Goal: Complete application form: Complete application form

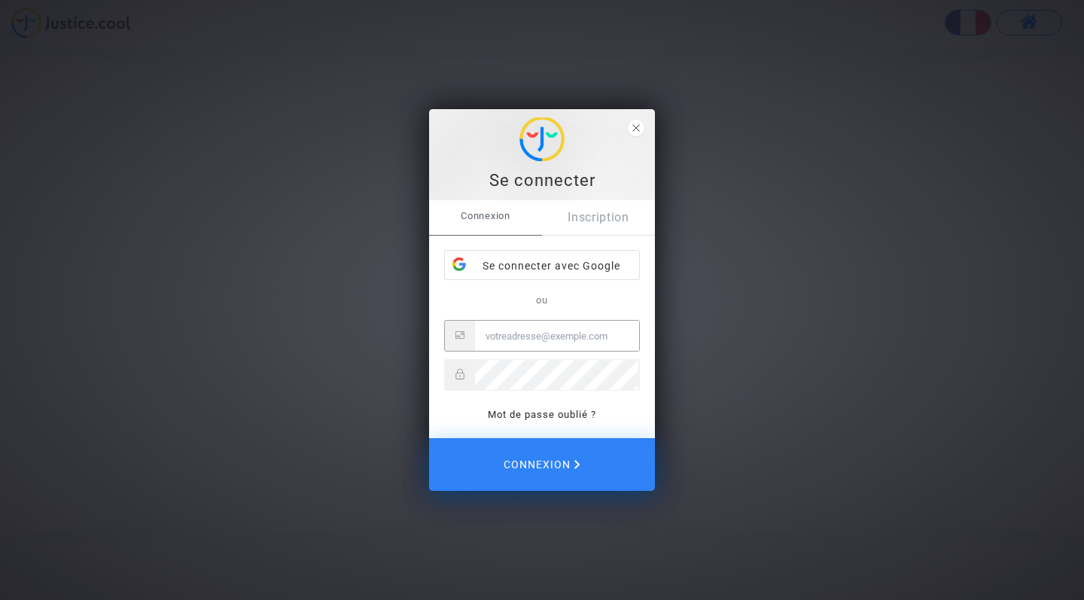
click at [594, 214] on link "Inscription" at bounding box center [598, 217] width 113 height 35
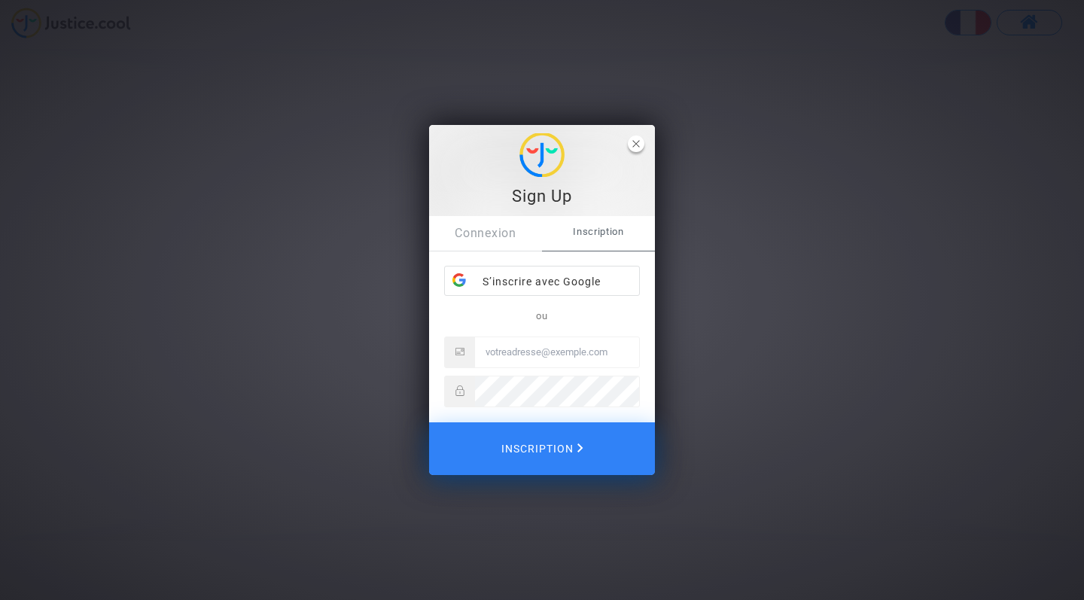
click at [634, 138] on span "close" at bounding box center [636, 143] width 17 height 17
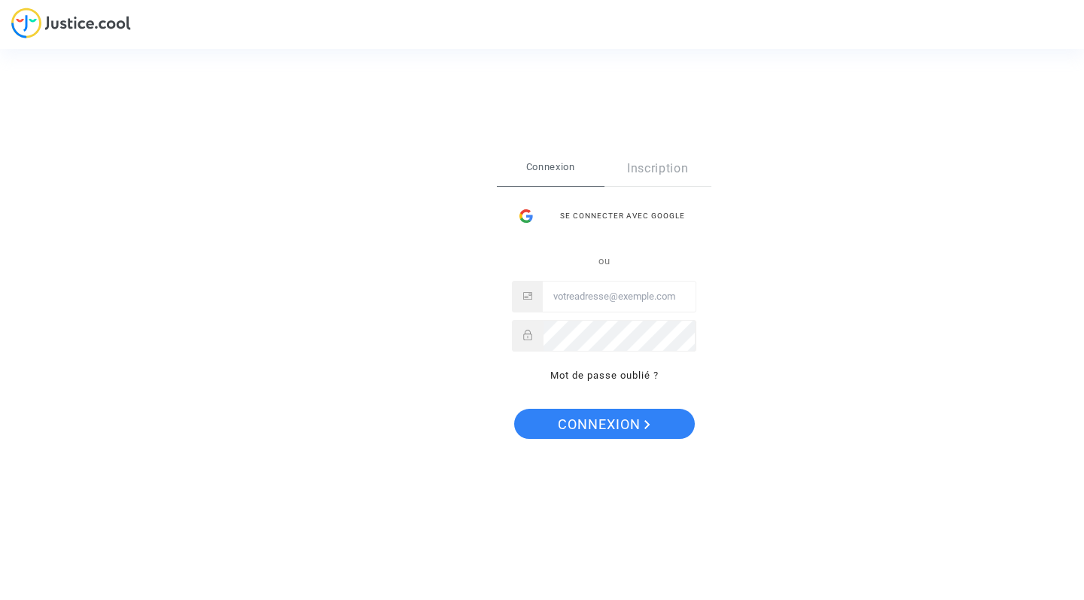
click at [655, 169] on link "Inscription" at bounding box center [658, 168] width 108 height 35
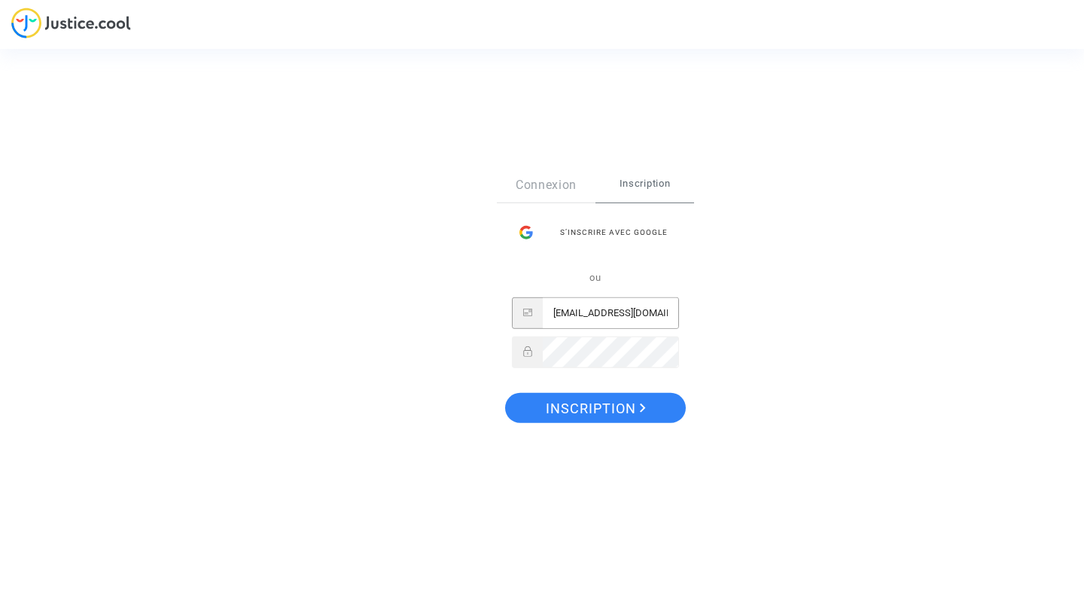
type input "[EMAIL_ADDRESS][DOMAIN_NAME]"
click at [582, 403] on span "Inscription" at bounding box center [596, 409] width 100 height 32
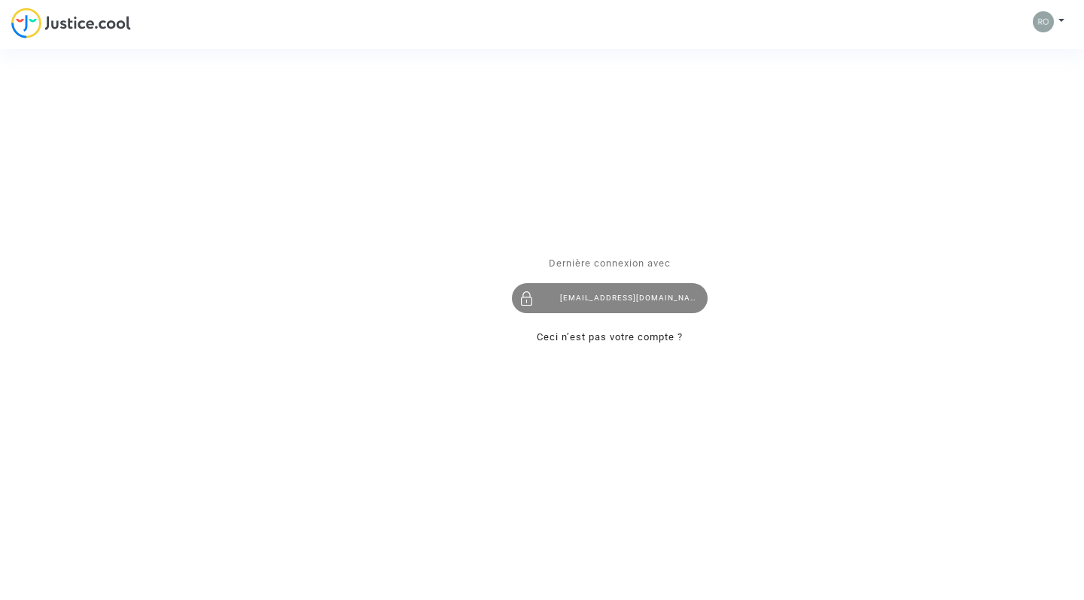
click at [630, 301] on div "[EMAIL_ADDRESS][DOMAIN_NAME]" at bounding box center [610, 298] width 196 height 30
click at [656, 295] on div "[EMAIL_ADDRESS][DOMAIN_NAME]" at bounding box center [610, 298] width 196 height 30
click at [53, 30] on div "Se connecter Dernière connexion avec romain.herelle-adh@mousquetaires.com Ceci …" at bounding box center [542, 300] width 1084 height 600
click at [33, 21] on div "Se connecter Dernière connexion avec romain.herelle-adh@mousquetaires.com Ceci …" at bounding box center [542, 300] width 1084 height 600
click at [98, 22] on div "Se connecter Dernière connexion avec romain.herelle-adh@mousquetaires.com Ceci …" at bounding box center [542, 300] width 1084 height 600
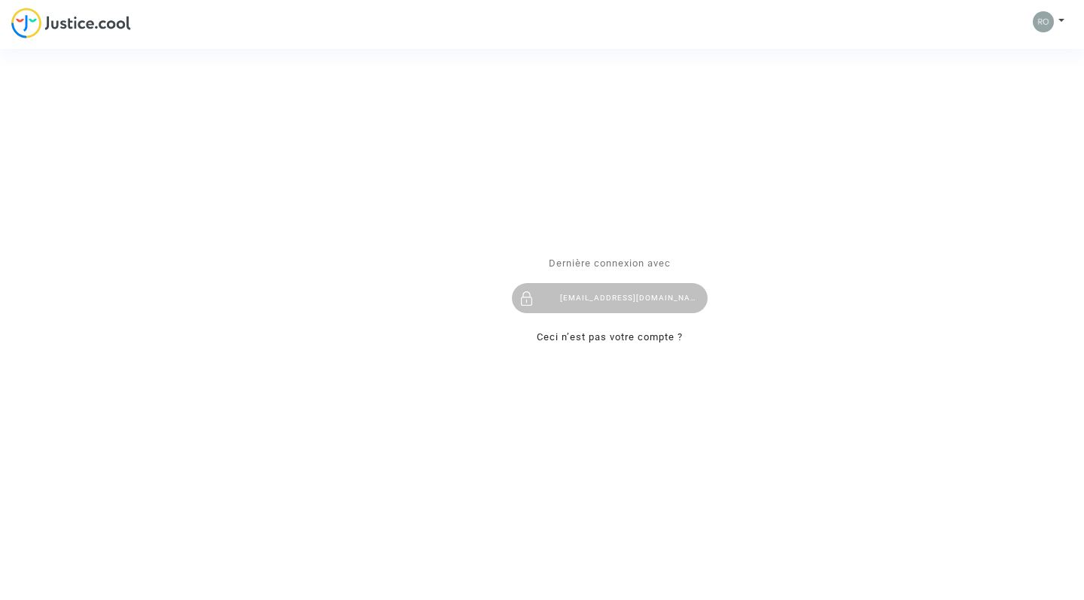
click at [1060, 20] on div "Se connecter Dernière connexion avec romain.herelle-adh@mousquetaires.com Ceci …" at bounding box center [542, 300] width 1084 height 600
click at [682, 297] on div "[EMAIL_ADDRESS][DOMAIN_NAME]" at bounding box center [610, 298] width 196 height 30
click at [1060, 21] on div "Se connecter Dernière connexion avec [EMAIL_ADDRESS][DOMAIN_NAME] Ceci n’est pa…" at bounding box center [542, 300] width 1084 height 600
click at [1047, 21] on div "Se connecter Dernière connexion avec [EMAIL_ADDRESS][DOMAIN_NAME] Ceci n’est pa…" at bounding box center [542, 300] width 1084 height 600
click at [1064, 20] on div "Se connecter Dernière connexion avec [EMAIL_ADDRESS][DOMAIN_NAME] Ceci n’est pa…" at bounding box center [542, 300] width 1084 height 600
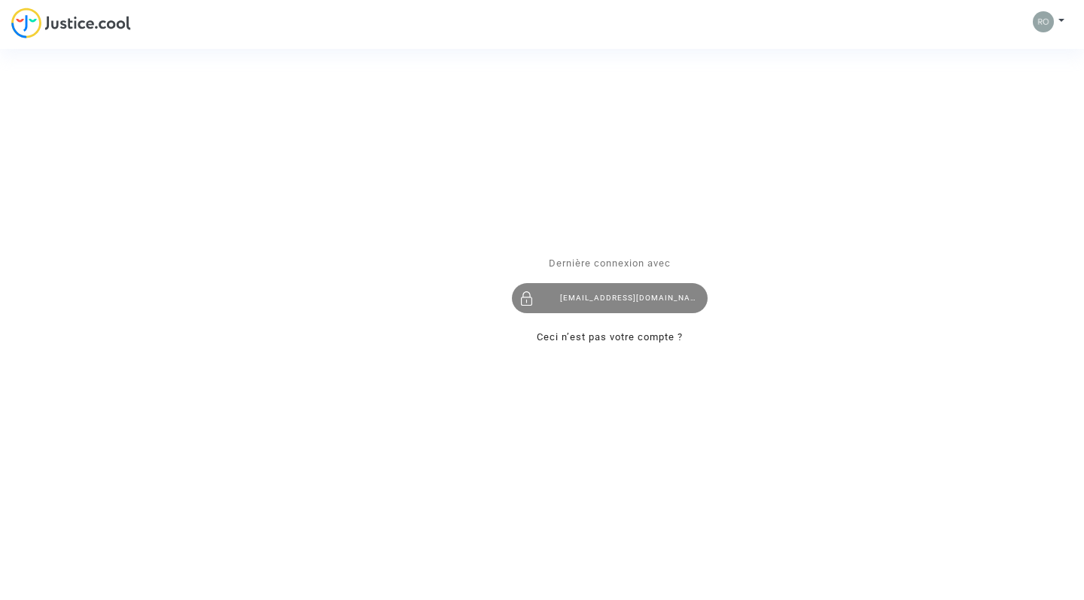
click at [645, 298] on div "[EMAIL_ADDRESS][DOMAIN_NAME]" at bounding box center [610, 298] width 196 height 30
click at [634, 301] on div "[EMAIL_ADDRESS][DOMAIN_NAME]" at bounding box center [610, 298] width 196 height 30
click at [631, 336] on link "Ceci n’est pas votre compte ?" at bounding box center [610, 336] width 146 height 11
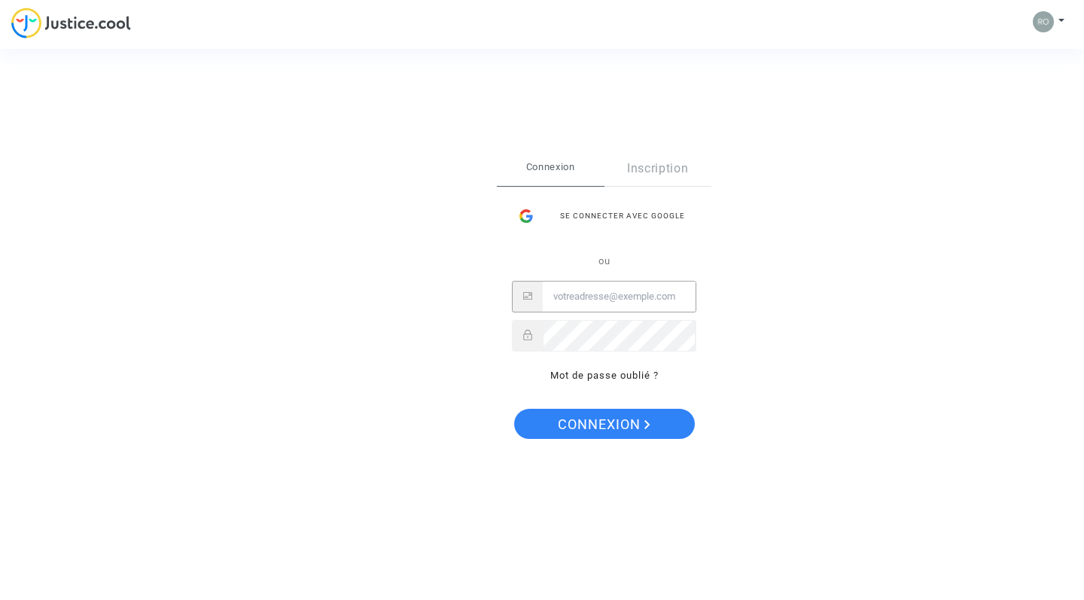
type input "[EMAIL_ADDRESS][DOMAIN_NAME]"
click at [603, 424] on button "Connexion" at bounding box center [604, 424] width 181 height 30
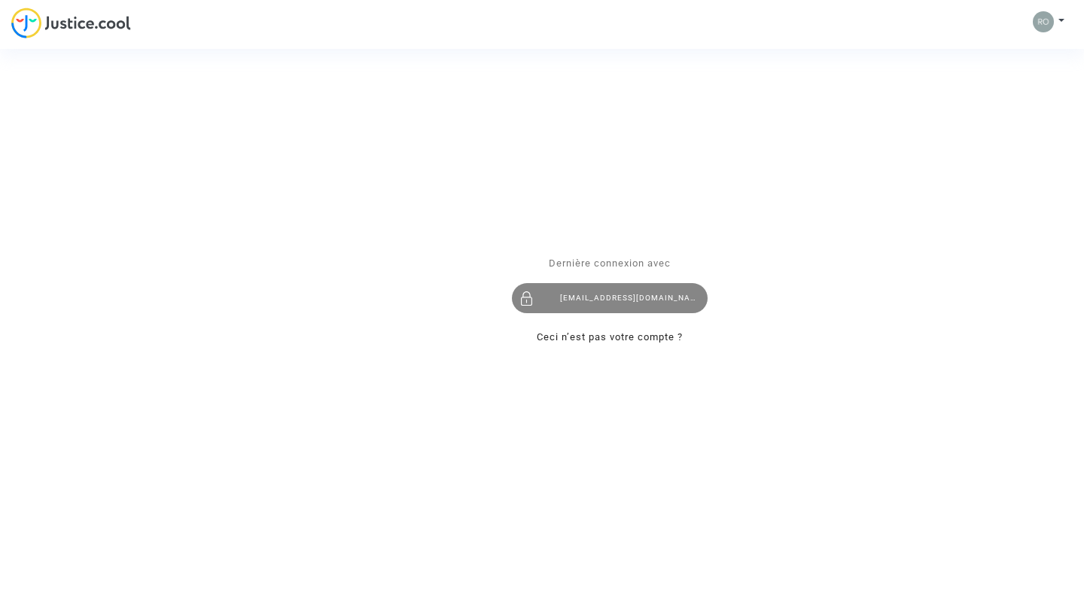
click at [574, 299] on div "[EMAIL_ADDRESS][DOMAIN_NAME]" at bounding box center [610, 298] width 196 height 30
click at [1063, 20] on div "Se connecter Dernière connexion avec romain.herelle-adh@mousquetaires.com Ceci …" at bounding box center [542, 300] width 1084 height 600
click at [50, 14] on div "Se connecter Dernière connexion avec romain.herelle-adh@mousquetaires.com Ceci …" at bounding box center [542, 300] width 1084 height 600
click at [76, 26] on div "Se connecter Dernière connexion avec romain.herelle-adh@mousquetaires.com Ceci …" at bounding box center [542, 300] width 1084 height 600
click at [19, 26] on div "Se connecter Dernière connexion avec romain.herelle-adh@mousquetaires.com Ceci …" at bounding box center [542, 300] width 1084 height 600
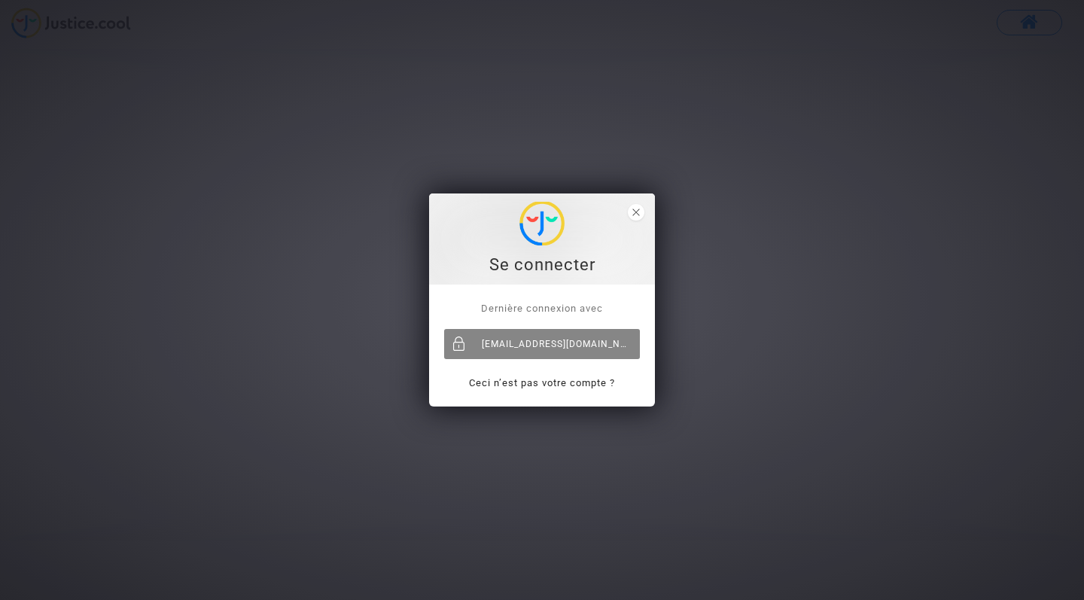
click at [582, 342] on div "[EMAIL_ADDRESS][DOMAIN_NAME]" at bounding box center [542, 344] width 196 height 30
click at [588, 387] on link "Ceci n’est pas votre compte ?" at bounding box center [542, 382] width 146 height 11
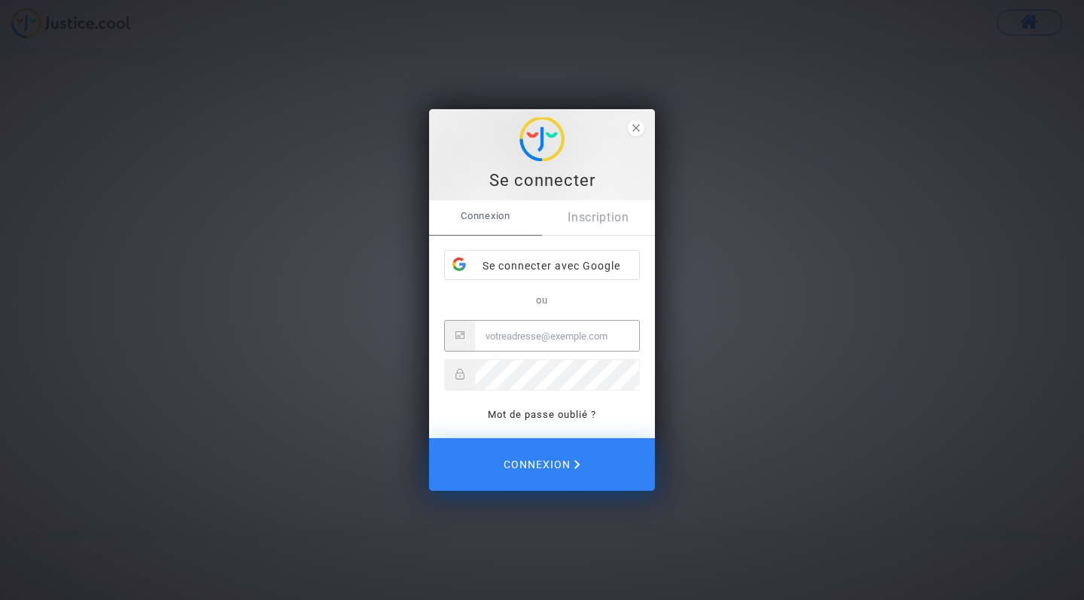
type input "[EMAIL_ADDRESS][DOMAIN_NAME]"
click at [542, 464] on button "Connexion" at bounding box center [542, 464] width 226 height 53
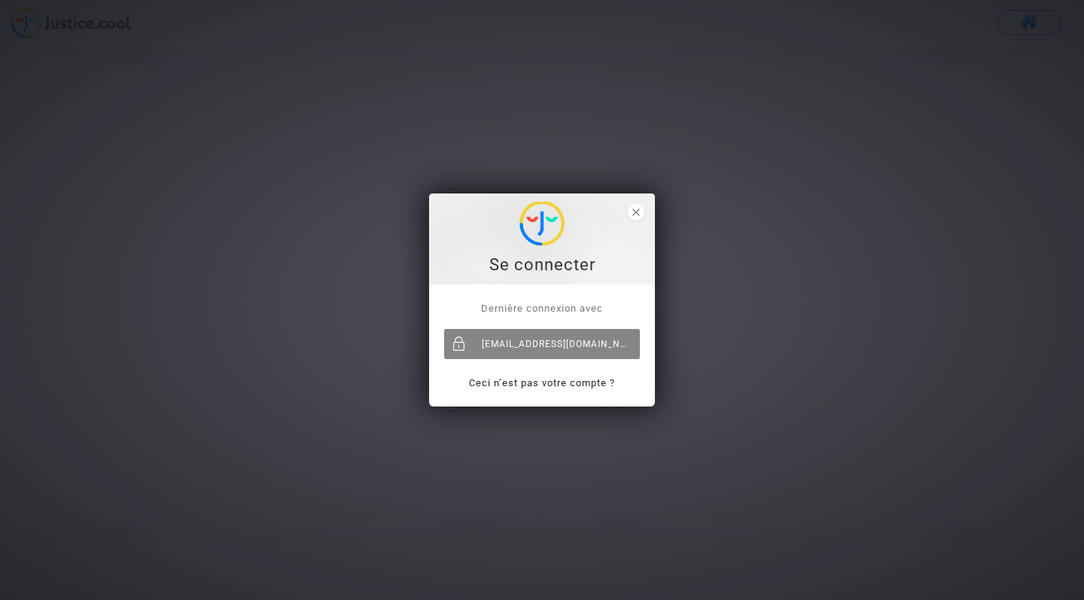
click at [533, 344] on div "[EMAIL_ADDRESS][DOMAIN_NAME]" at bounding box center [542, 344] width 196 height 30
click at [573, 347] on div "[EMAIL_ADDRESS][DOMAIN_NAME]" at bounding box center [542, 344] width 196 height 30
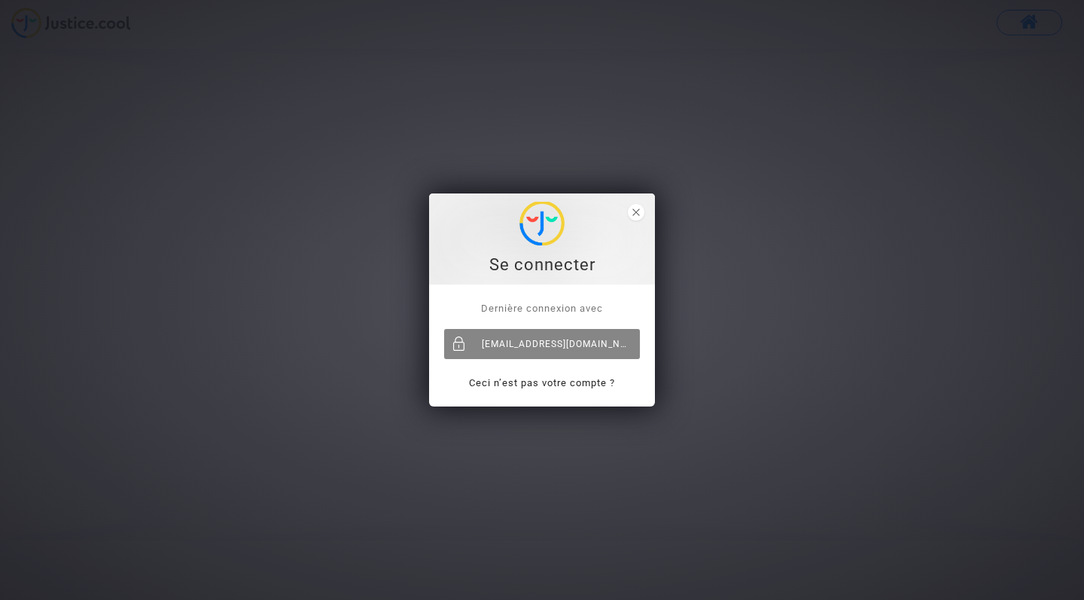
click at [542, 344] on div "[EMAIL_ADDRESS][DOMAIN_NAME]" at bounding box center [542, 344] width 196 height 30
click at [542, 351] on div "[EMAIL_ADDRESS][DOMAIN_NAME]" at bounding box center [542, 344] width 196 height 30
